Goal: Information Seeking & Learning: Compare options

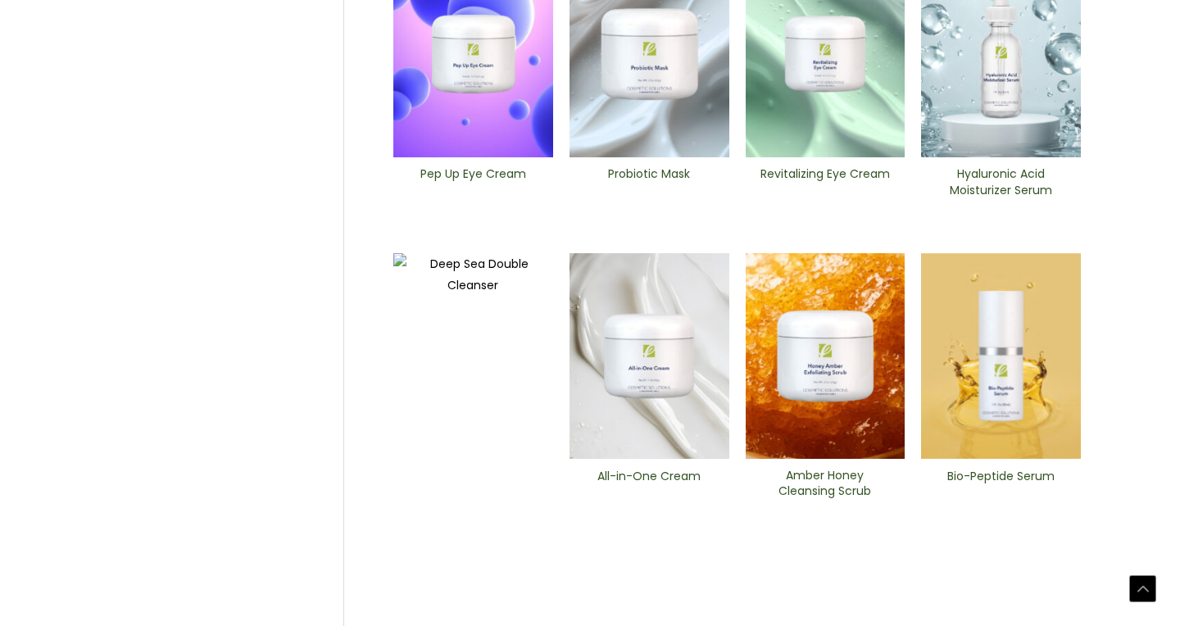
scroll to position [601, 0]
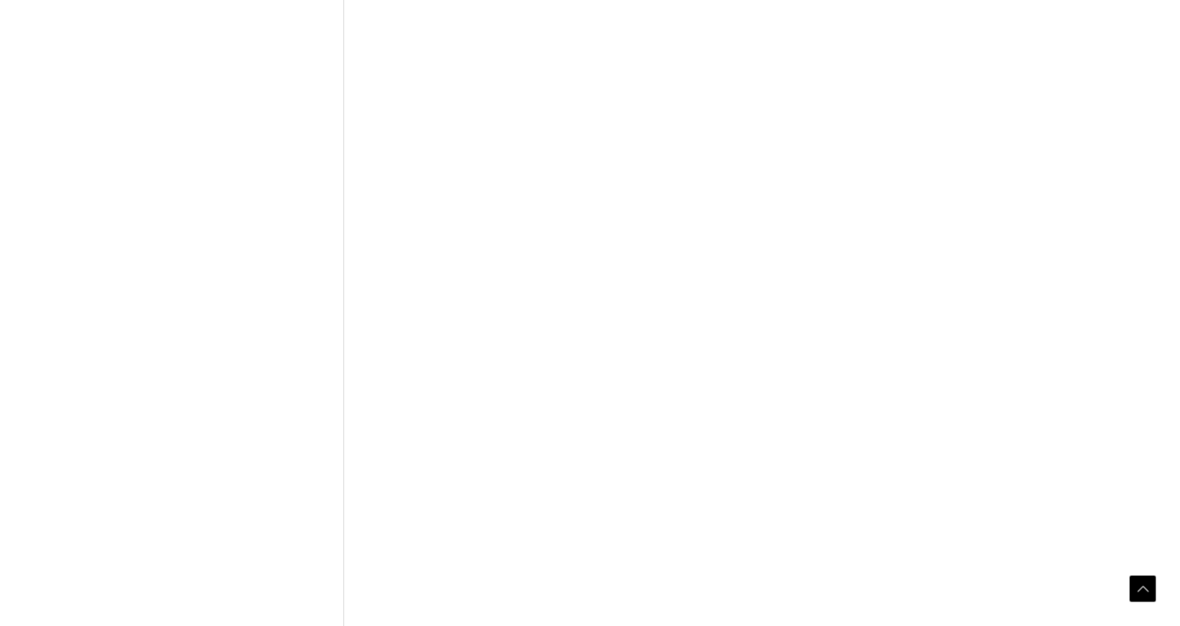
scroll to position [637, 0]
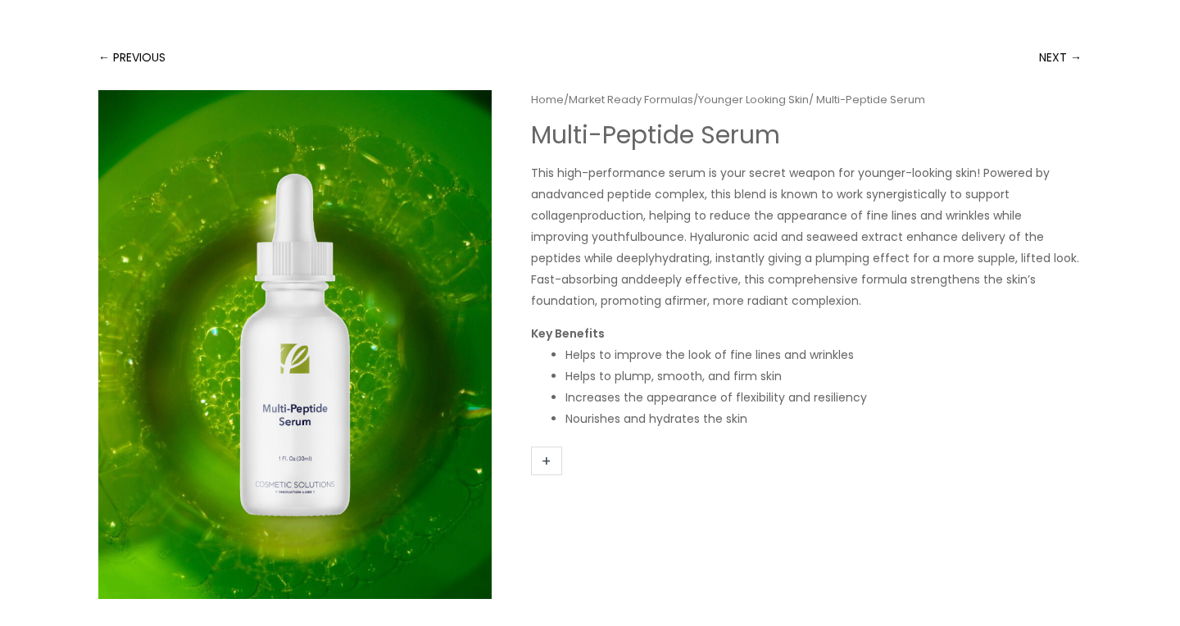
scroll to position [107, 0]
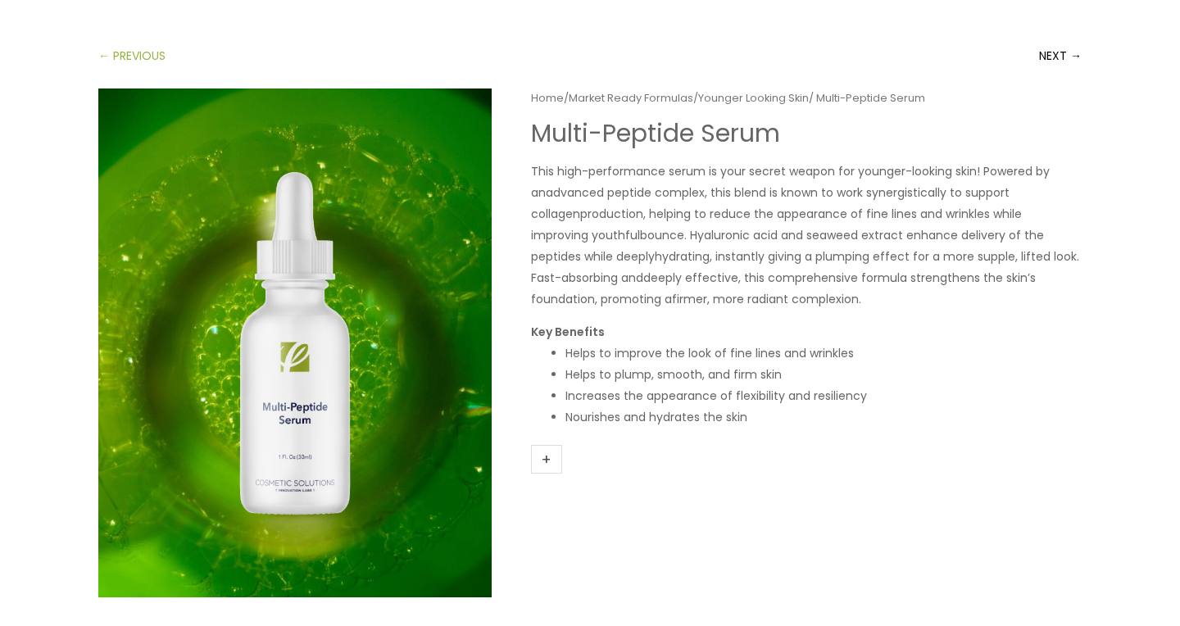
click at [102, 57] on link "← PREVIOUS" at bounding box center [131, 55] width 67 height 33
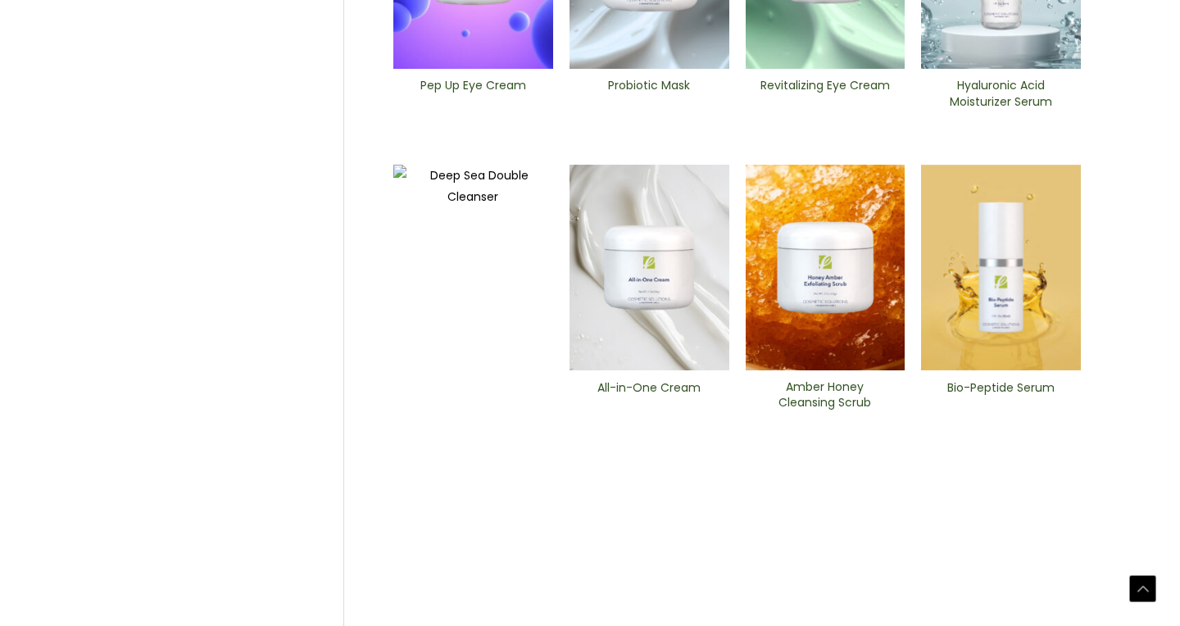
scroll to position [687, 0]
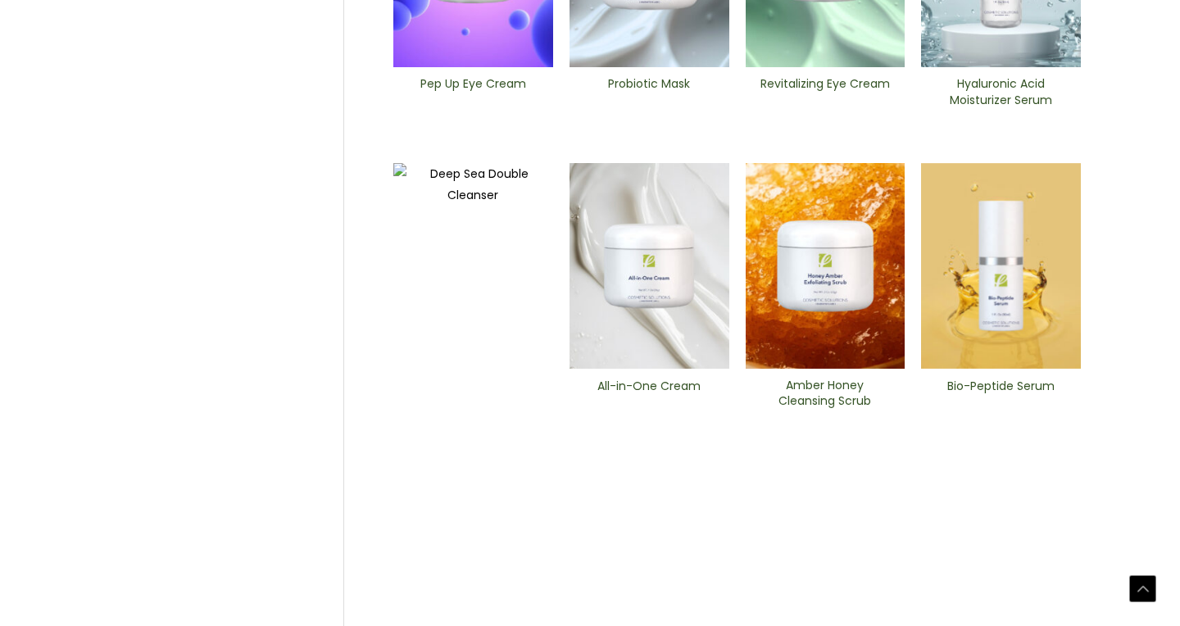
click at [975, 281] on img at bounding box center [1001, 266] width 160 height 206
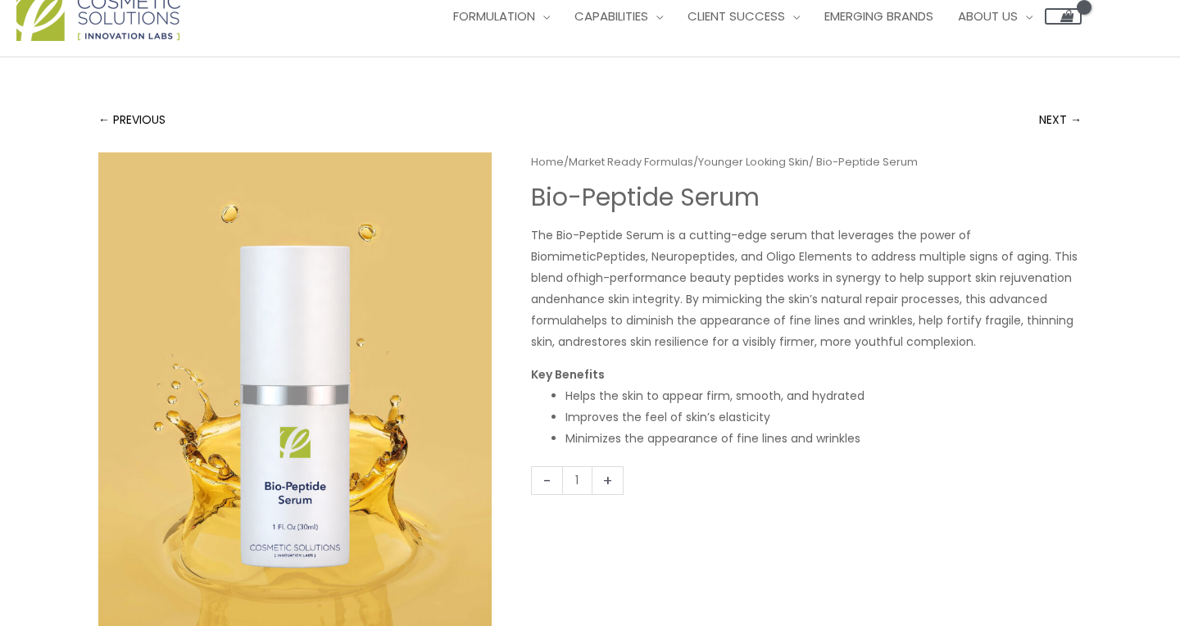
scroll to position [44, 0]
click at [142, 123] on link "← PREVIOUS" at bounding box center [131, 118] width 67 height 33
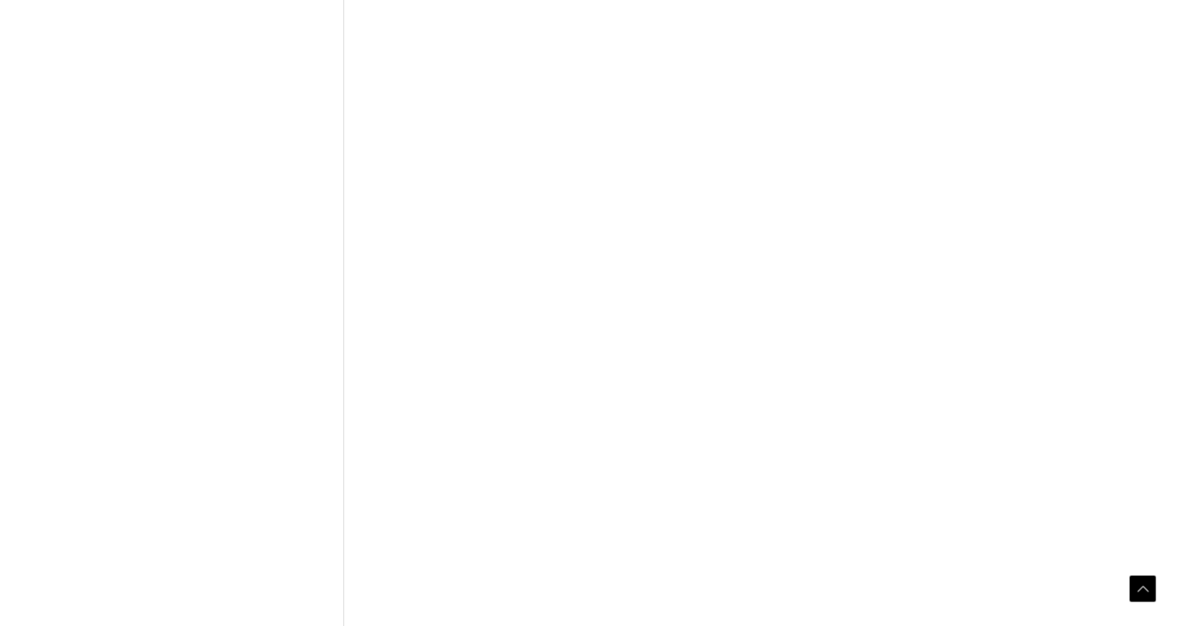
scroll to position [649, 0]
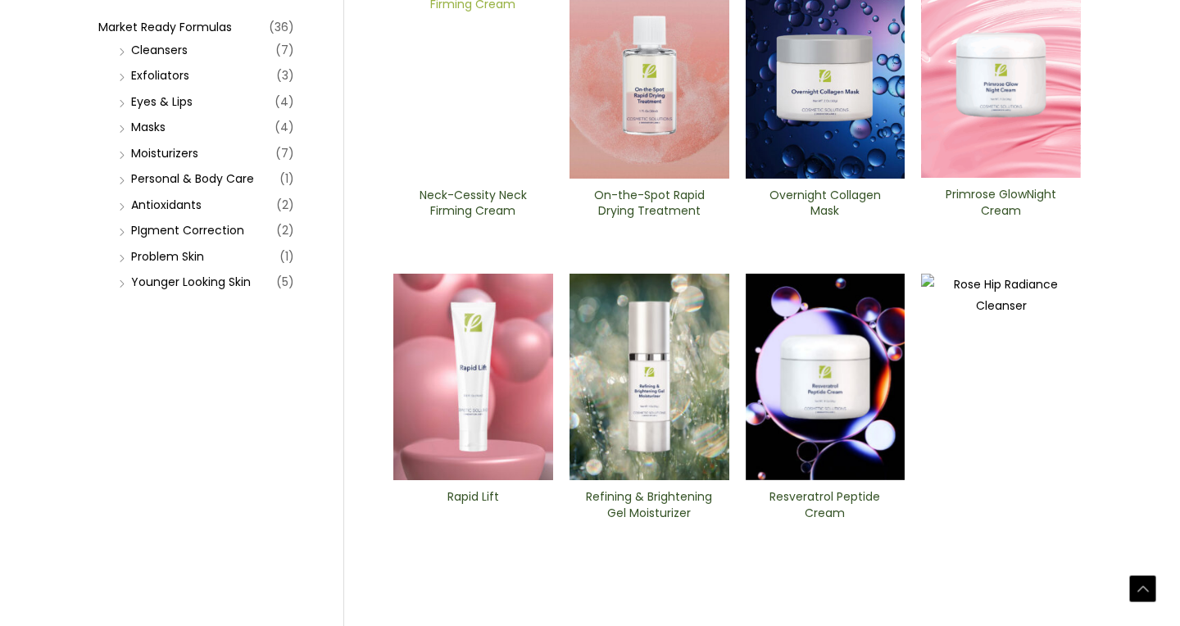
scroll to position [277, 0]
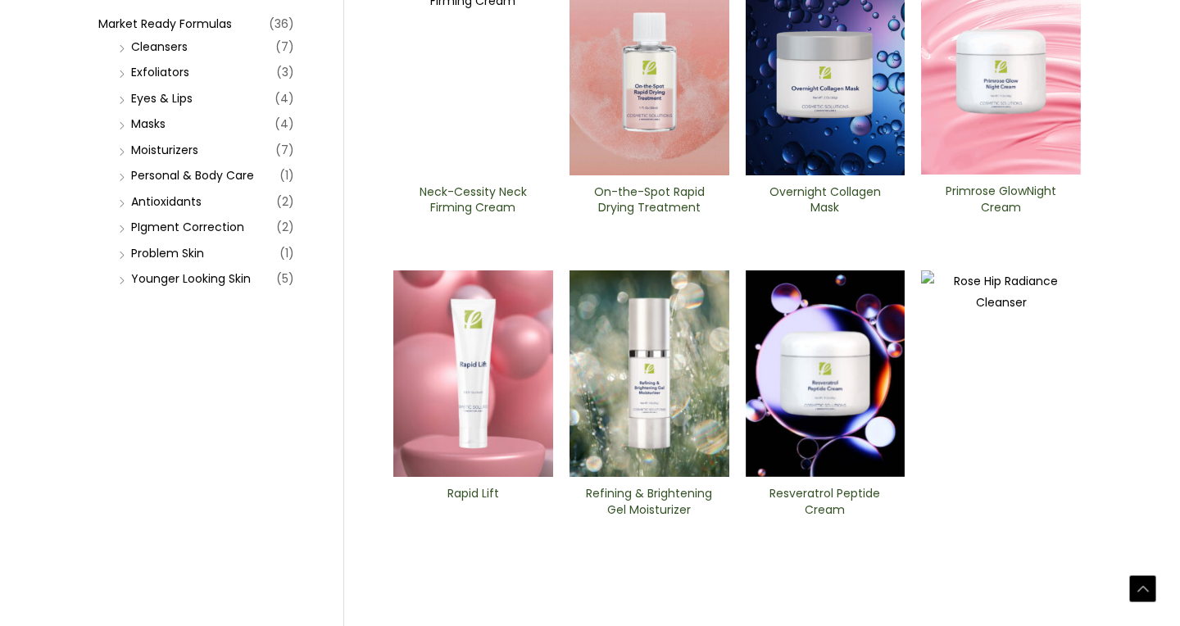
click at [481, 388] on img at bounding box center [473, 373] width 160 height 206
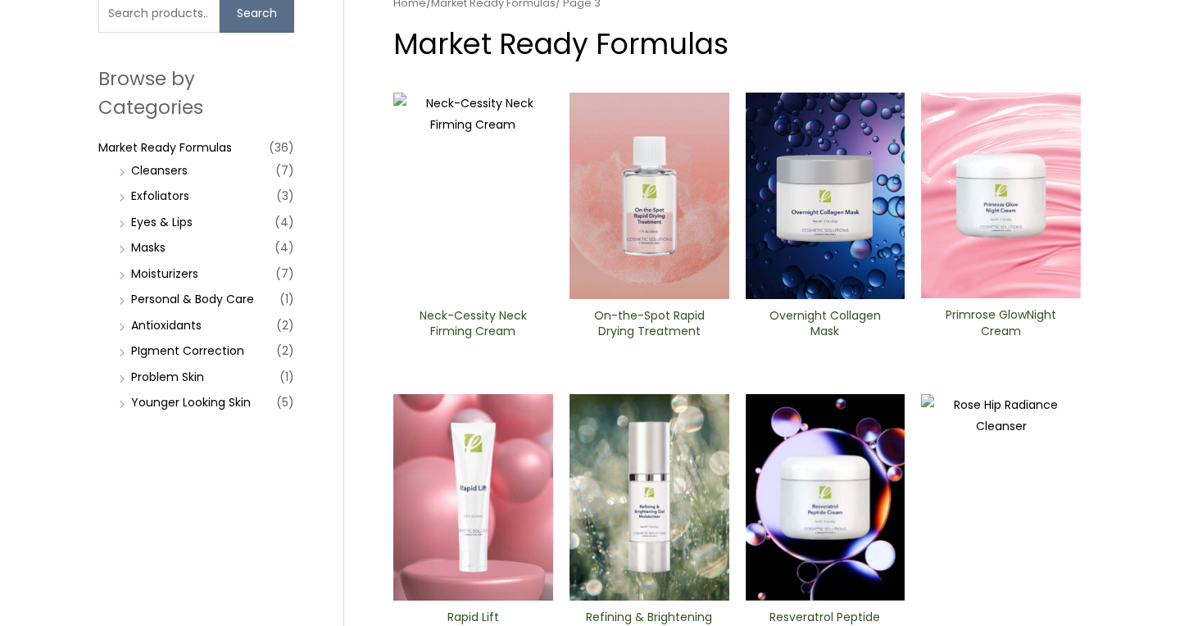
scroll to position [150, 0]
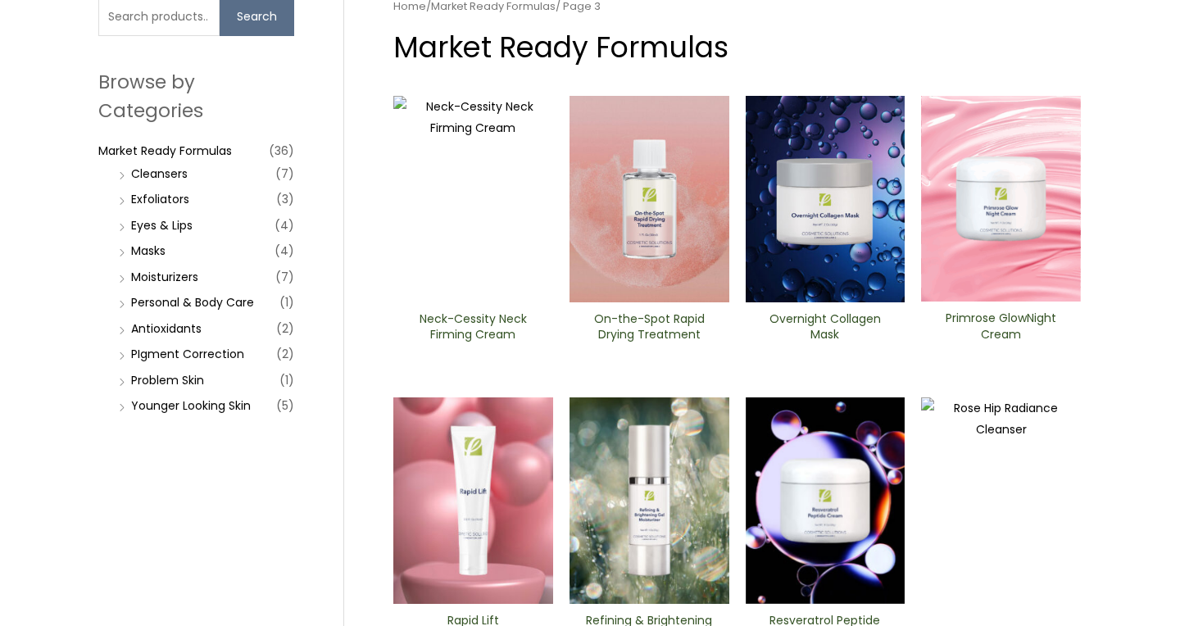
click at [839, 204] on img at bounding box center [826, 199] width 160 height 206
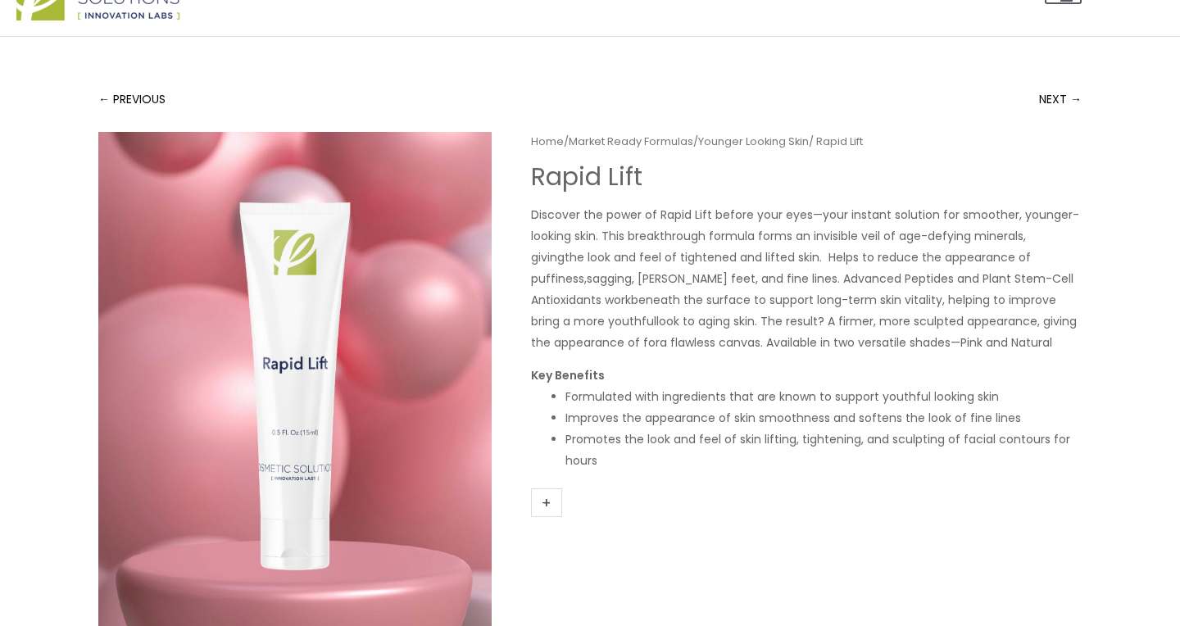
scroll to position [70, 0]
